Goal: Task Accomplishment & Management: Use online tool/utility

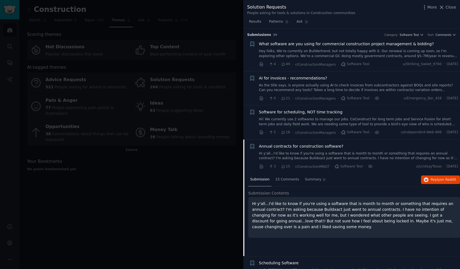
scroll to position [111, 0]
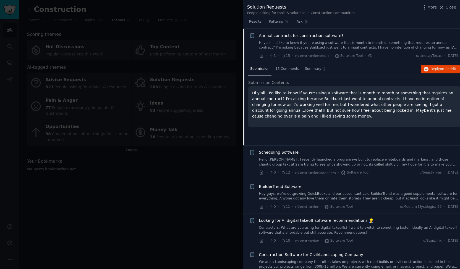
click at [191, 198] on div at bounding box center [230, 134] width 460 height 269
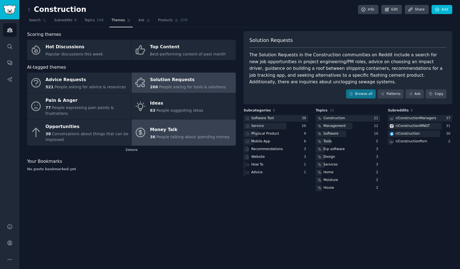
click at [178, 139] on link "Money Talk 36 People talking about spending money" at bounding box center [184, 133] width 104 height 26
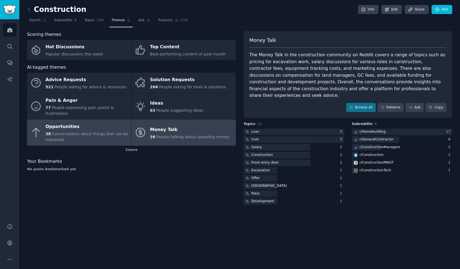
click at [93, 123] on div "Opportunities" at bounding box center [87, 127] width 83 height 9
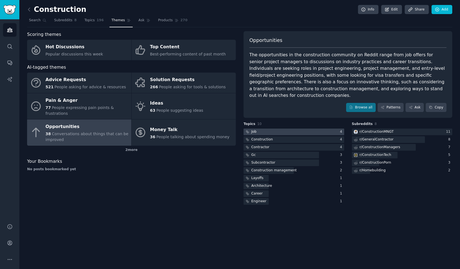
click at [272, 129] on div at bounding box center [293, 132] width 101 height 7
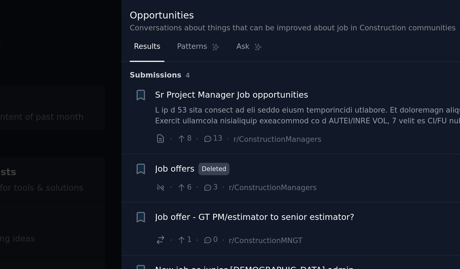
click at [222, 71] on div at bounding box center [230, 134] width 460 height 269
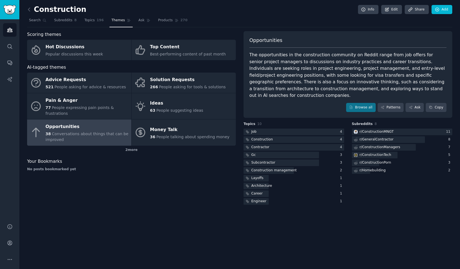
click at [34, 10] on h2 "Construction" at bounding box center [56, 9] width 59 height 9
click at [29, 10] on icon at bounding box center [29, 10] width 6 height 6
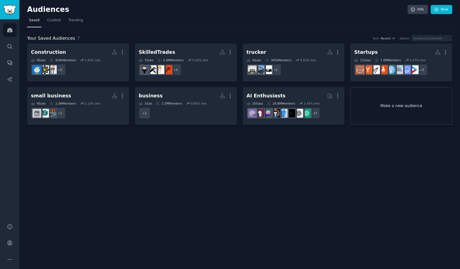
click at [399, 93] on link "Make a new audience" at bounding box center [401, 106] width 102 height 38
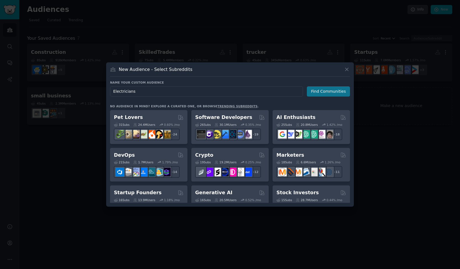
type input "Electricians"
click at [318, 90] on button "Find Communities" at bounding box center [328, 91] width 43 height 10
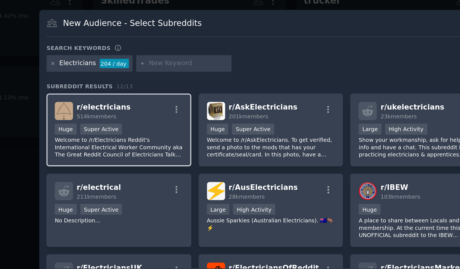
click at [161, 115] on div "r/ electricians 514k members" at bounding box center [148, 111] width 68 height 10
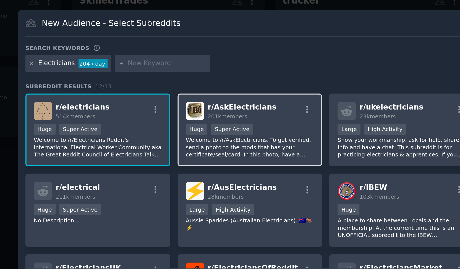
click at [244, 132] on p "Welcome to /r/AskElectricians. To get verified, send a photo to the mods that h…" at bounding box center [229, 130] width 68 height 12
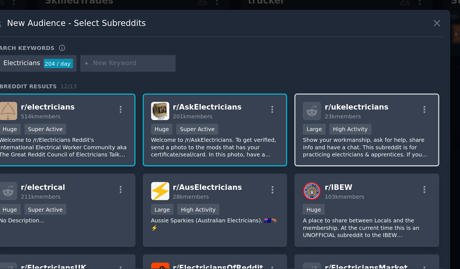
click at [315, 135] on p "Show your workmanship, ask for help, share info and have a chat. This subreddit…" at bounding box center [309, 130] width 68 height 12
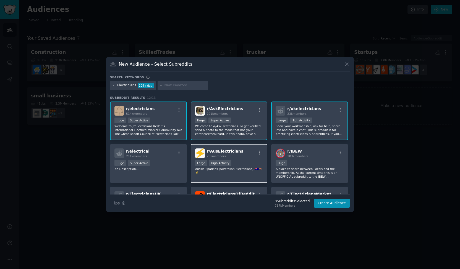
click at [249, 167] on p "Aussie Sparkies (Australian Electricians). 🇦🇺🦘⚡️" at bounding box center [229, 171] width 68 height 8
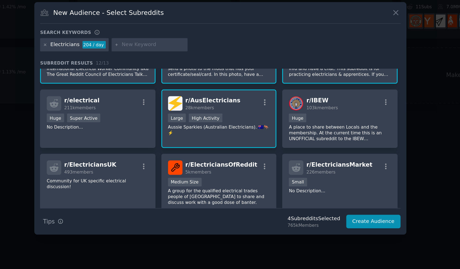
scroll to position [29, 0]
click at [172, 148] on div "r/ electrical 211k members Huge Super Active No Description..." at bounding box center [148, 135] width 77 height 39
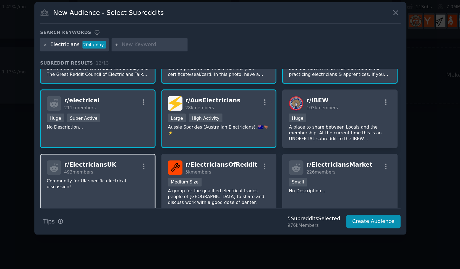
click at [169, 182] on div "r/ ElectriciansUK 493 members Community for UK specific electrical discussion!" at bounding box center [148, 177] width 77 height 39
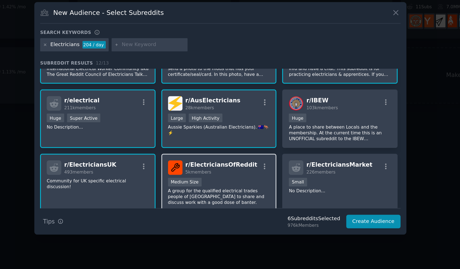
click at [235, 185] on p "A group for the qualified electrical trades people of [GEOGRAPHIC_DATA] to shar…" at bounding box center [229, 187] width 68 height 12
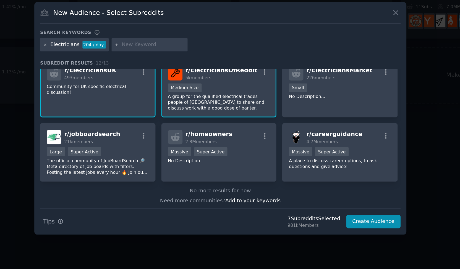
scroll to position [92, 0]
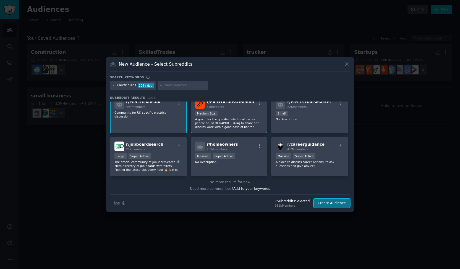
click at [335, 202] on button "Create Audience" at bounding box center [332, 203] width 36 height 9
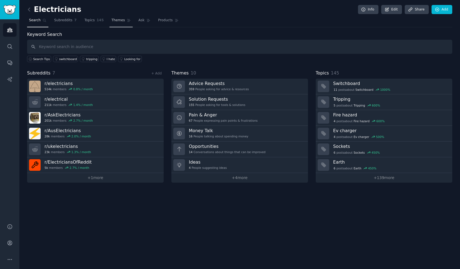
click at [117, 22] on span "Themes" at bounding box center [118, 20] width 14 height 5
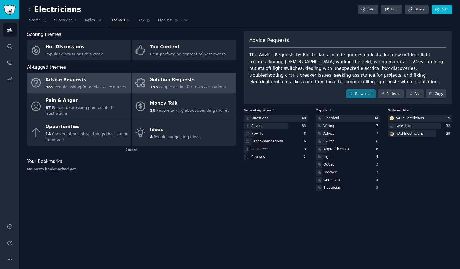
click at [216, 82] on div "Solution Requests" at bounding box center [188, 80] width 76 height 9
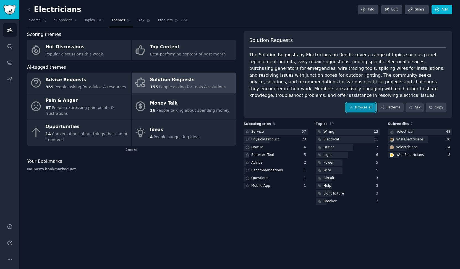
click at [361, 106] on link "Browse all" at bounding box center [361, 107] width 30 height 9
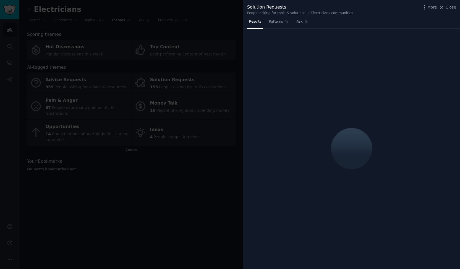
click at [198, 184] on div at bounding box center [230, 134] width 460 height 269
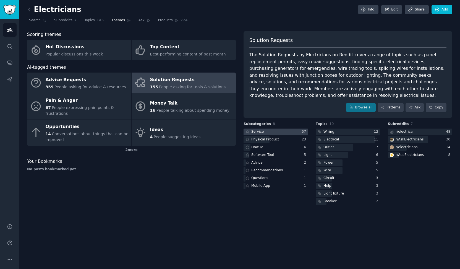
click at [273, 129] on div at bounding box center [275, 132] width 64 height 7
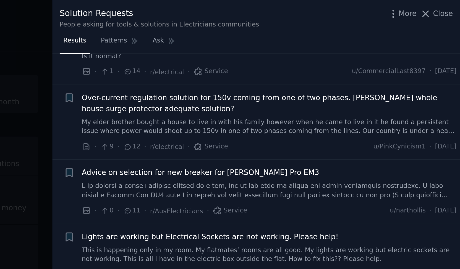
scroll to position [377, 0]
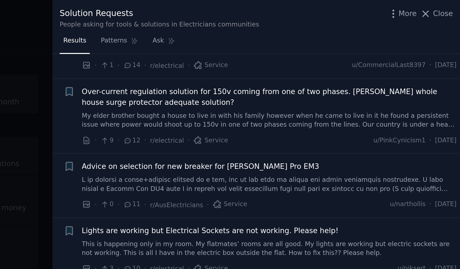
click at [238, 108] on div at bounding box center [230, 134] width 460 height 269
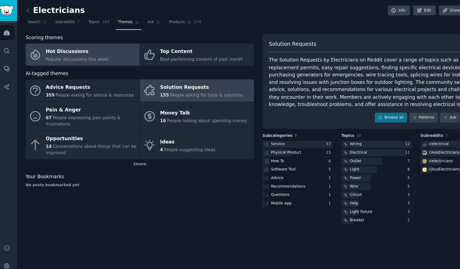
click at [94, 50] on div "Hot Discussions" at bounding box center [74, 47] width 57 height 9
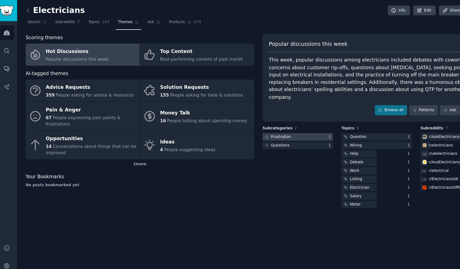
click at [293, 122] on div at bounding box center [275, 125] width 64 height 7
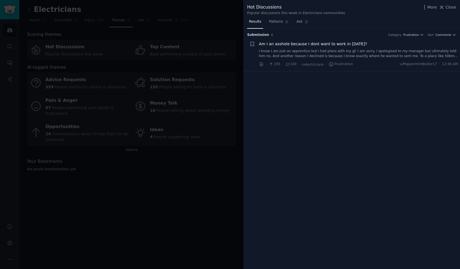
click at [172, 206] on div at bounding box center [230, 134] width 460 height 269
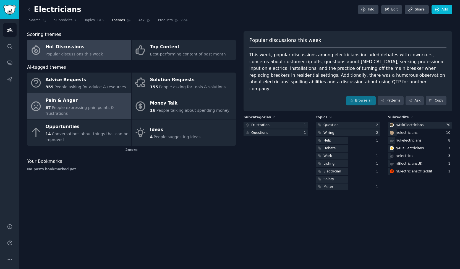
click at [103, 109] on span "People expressing pain points & frustrations" at bounding box center [80, 111] width 68 height 10
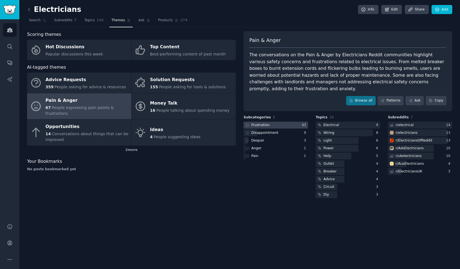
click at [286, 122] on div at bounding box center [275, 125] width 64 height 7
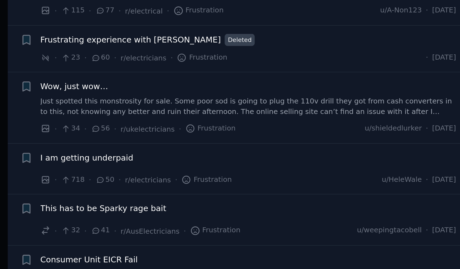
scroll to position [148, 0]
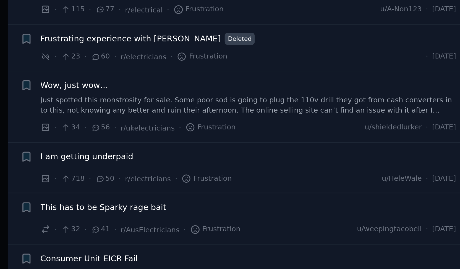
click at [301, 176] on span "This has to be Sparky rage bait" at bounding box center [289, 179] width 60 height 6
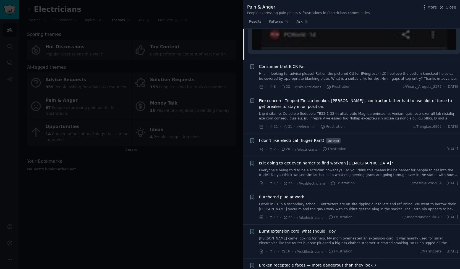
click at [177, 224] on div at bounding box center [230, 134] width 460 height 269
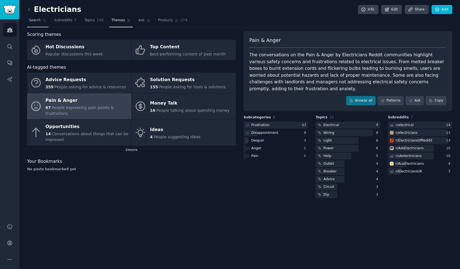
click at [36, 22] on span "Search" at bounding box center [35, 20] width 12 height 5
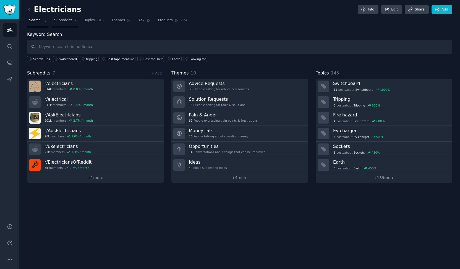
click at [70, 25] on link "Subreddits 7" at bounding box center [65, 21] width 26 height 11
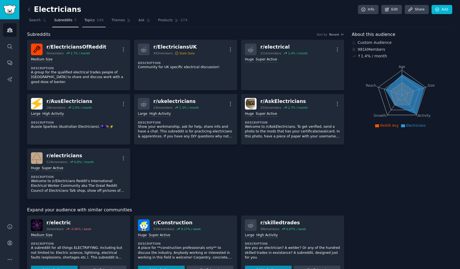
click at [88, 19] on span "Topics" at bounding box center [89, 20] width 10 height 5
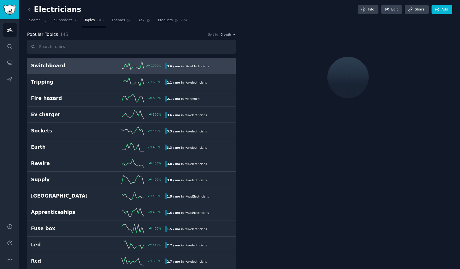
click at [30, 8] on icon at bounding box center [29, 9] width 2 height 3
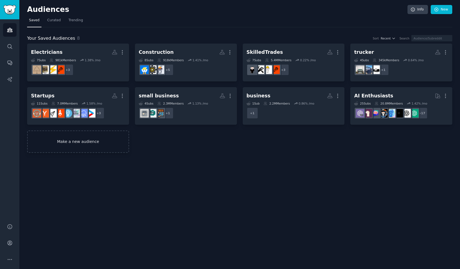
click at [123, 146] on link "Make a new audience" at bounding box center [78, 142] width 102 height 22
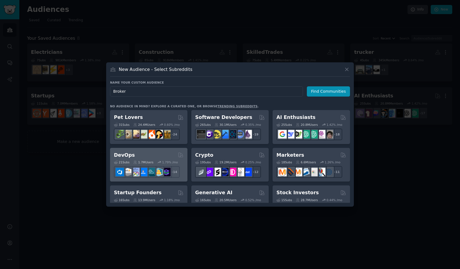
type input "Brokers"
click button "Find Communities" at bounding box center [328, 91] width 43 height 10
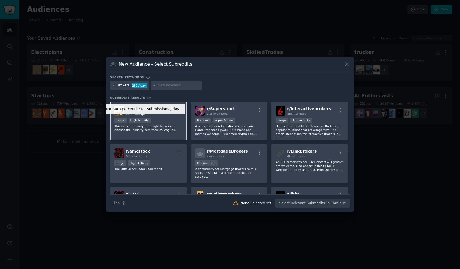
click at [145, 121] on div "High Activity" at bounding box center [139, 121] width 22 height 6
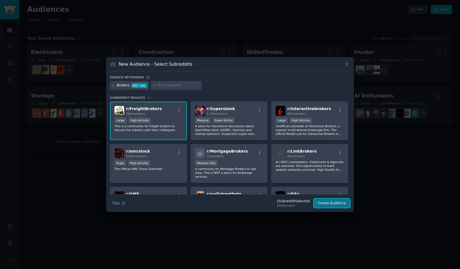
click at [332, 204] on button "Create Audience" at bounding box center [332, 203] width 36 height 9
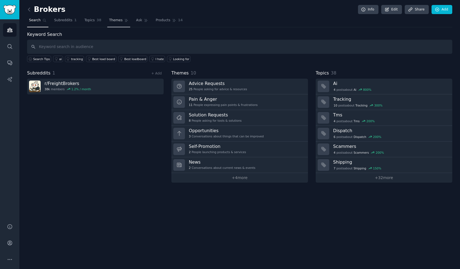
click at [109, 21] on span "Themes" at bounding box center [116, 20] width 14 height 5
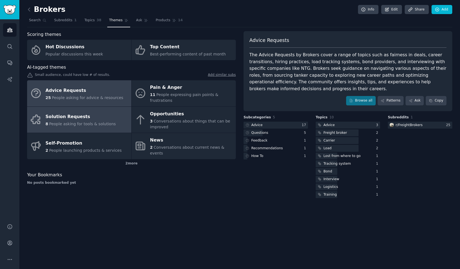
click at [99, 113] on div "Solution Requests" at bounding box center [81, 117] width 70 height 9
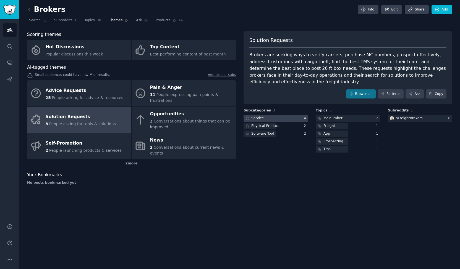
click at [291, 115] on div at bounding box center [275, 118] width 64 height 7
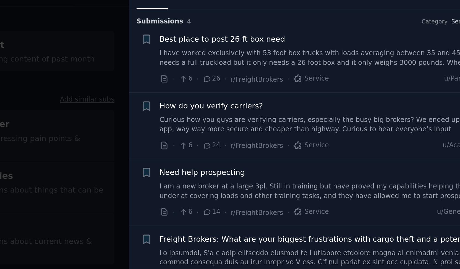
click at [342, 53] on link "I have worked exclusively with 53 foot box trucks with loads averaging between …" at bounding box center [358, 54] width 199 height 10
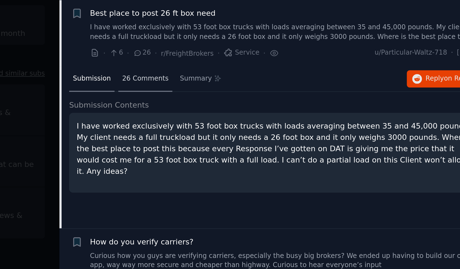
click at [292, 78] on span "26 Comments" at bounding box center [287, 77] width 24 height 5
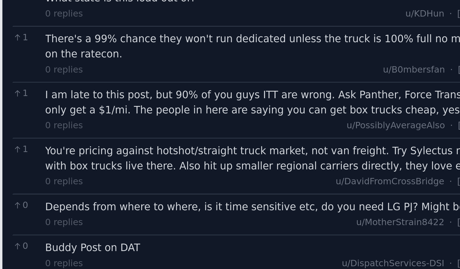
scroll to position [128, 0]
